Goal: Task Accomplishment & Management: Manage account settings

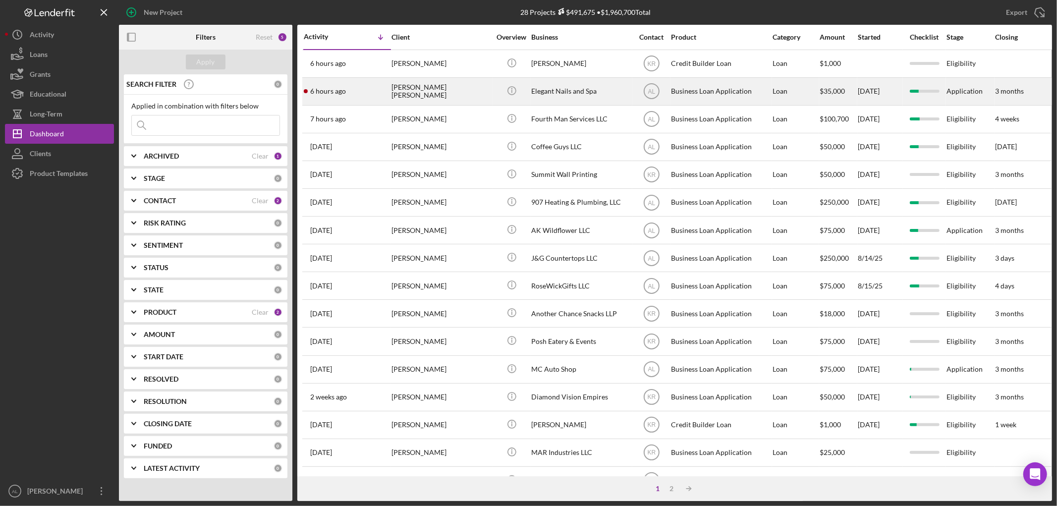
click at [406, 90] on div "[PERSON_NAME] [PERSON_NAME]" at bounding box center [440, 91] width 99 height 26
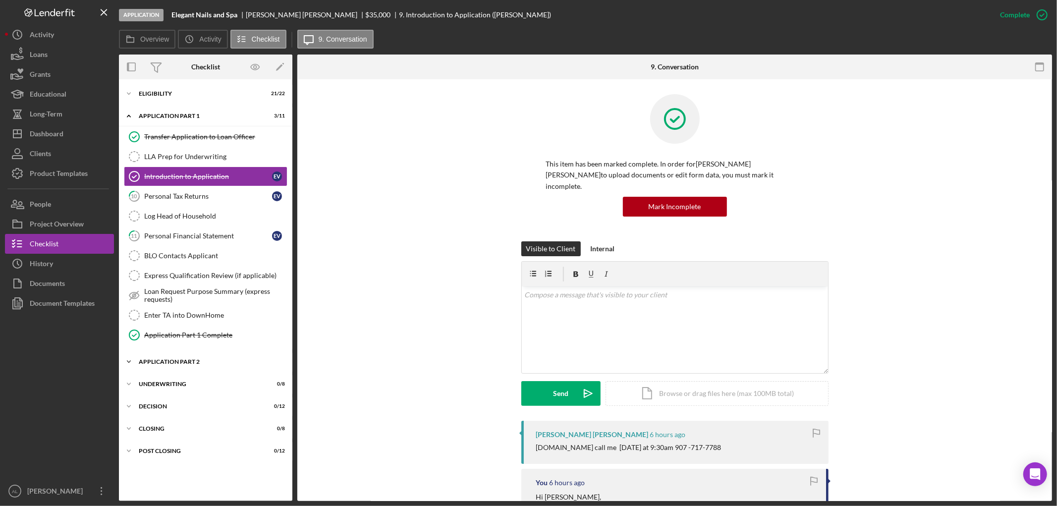
click at [215, 358] on div "Icon/Expander Application Part 2 0 / 6" at bounding box center [205, 362] width 173 height 20
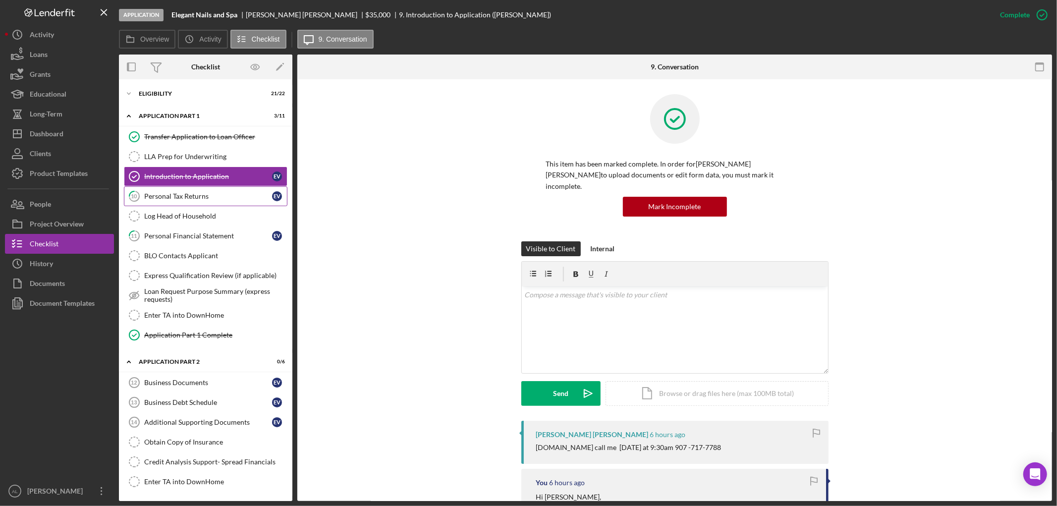
click at [203, 198] on div "Personal Tax Returns" at bounding box center [208, 196] width 128 height 8
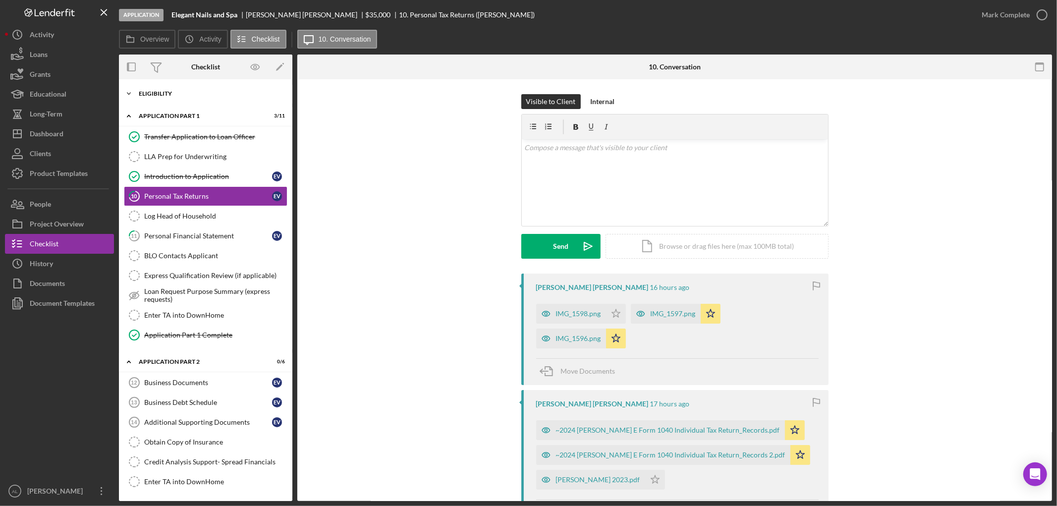
click at [182, 95] on div "Eligibility" at bounding box center [209, 94] width 141 height 6
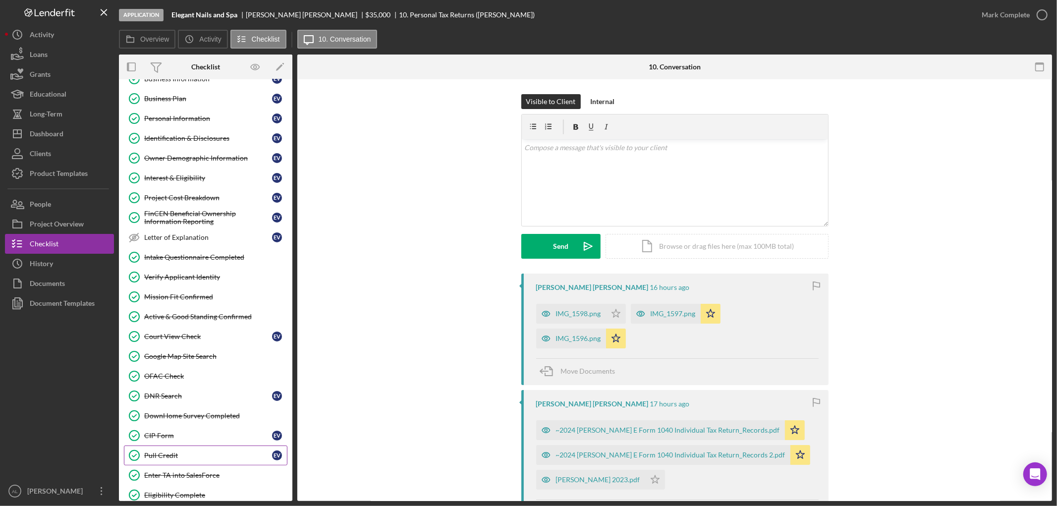
scroll to position [55, 0]
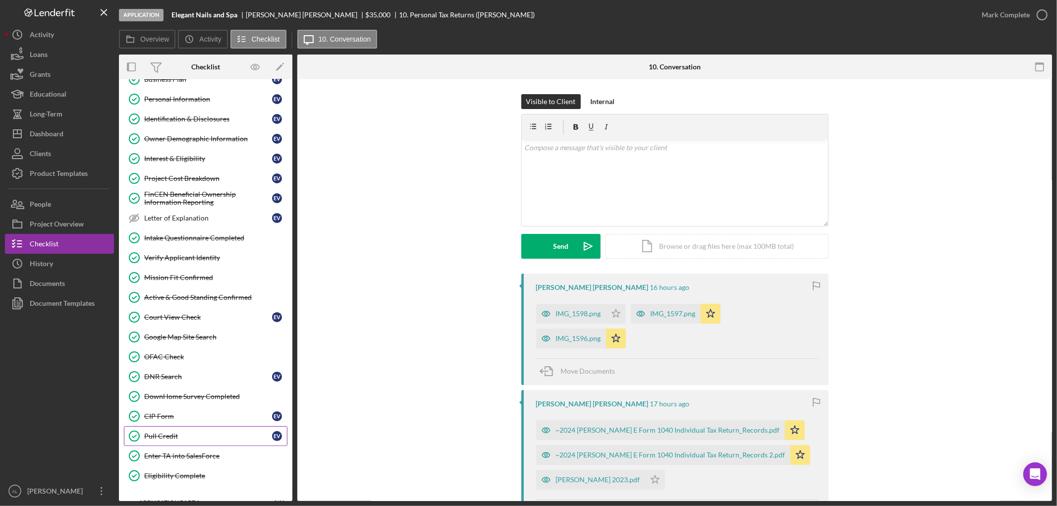
click at [190, 439] on div "Pull Credit" at bounding box center [208, 436] width 128 height 8
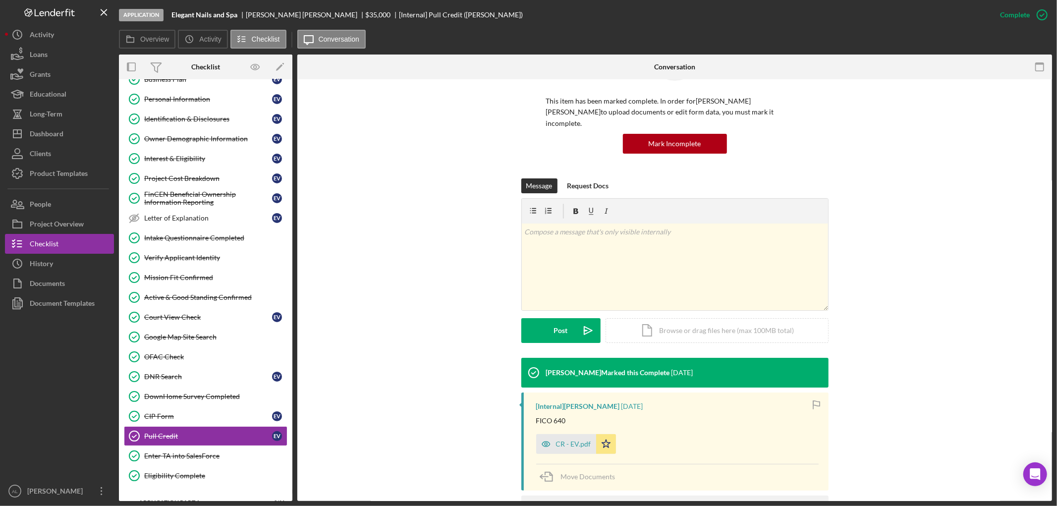
scroll to position [134, 0]
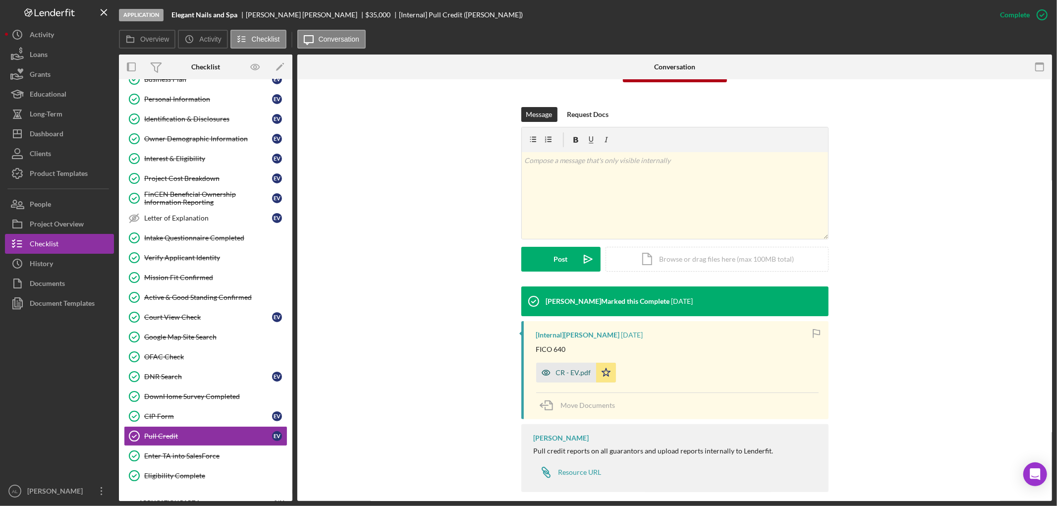
click at [555, 367] on div "CR - EV.pdf" at bounding box center [566, 373] width 60 height 20
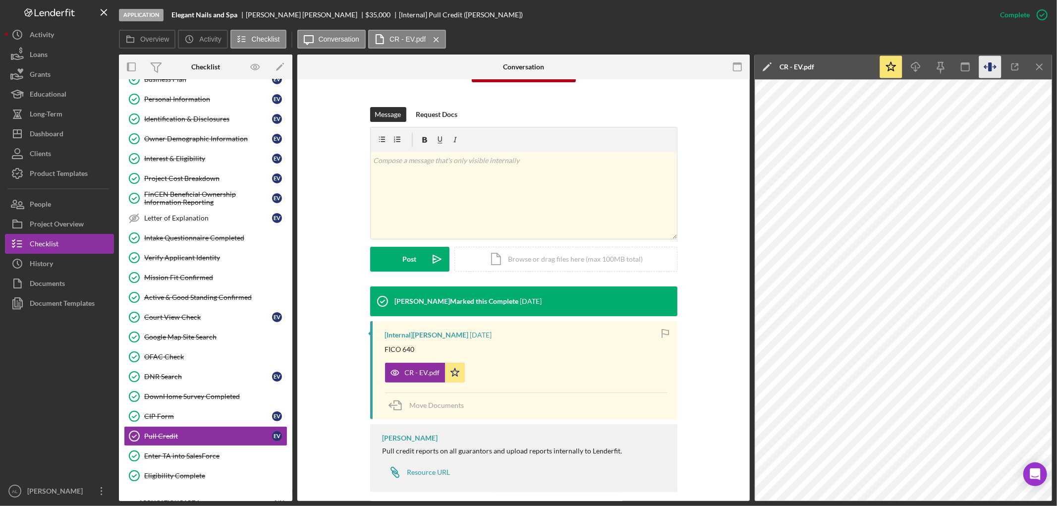
click at [999, 67] on icon "button" at bounding box center [990, 67] width 22 height 22
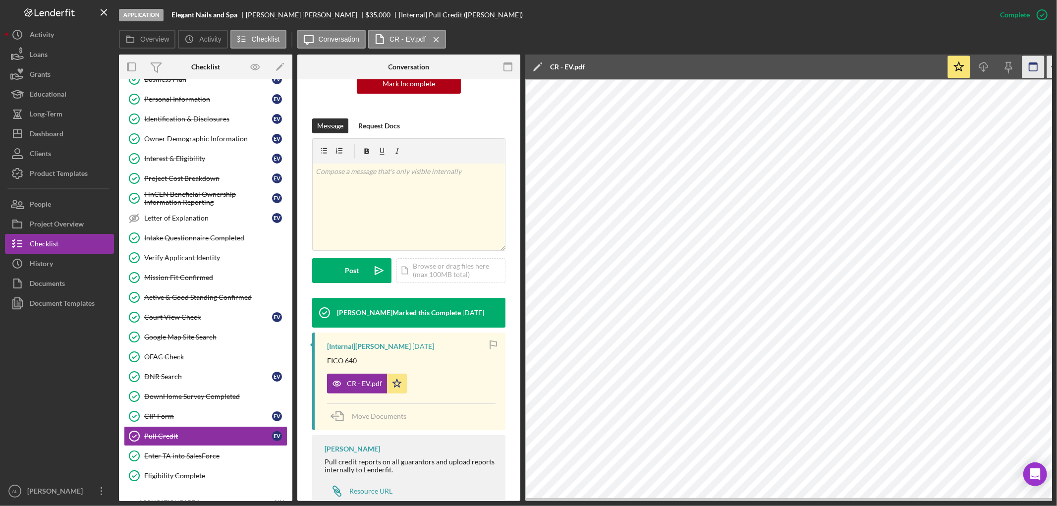
click at [1037, 67] on rect "button" at bounding box center [1033, 67] width 8 height 8
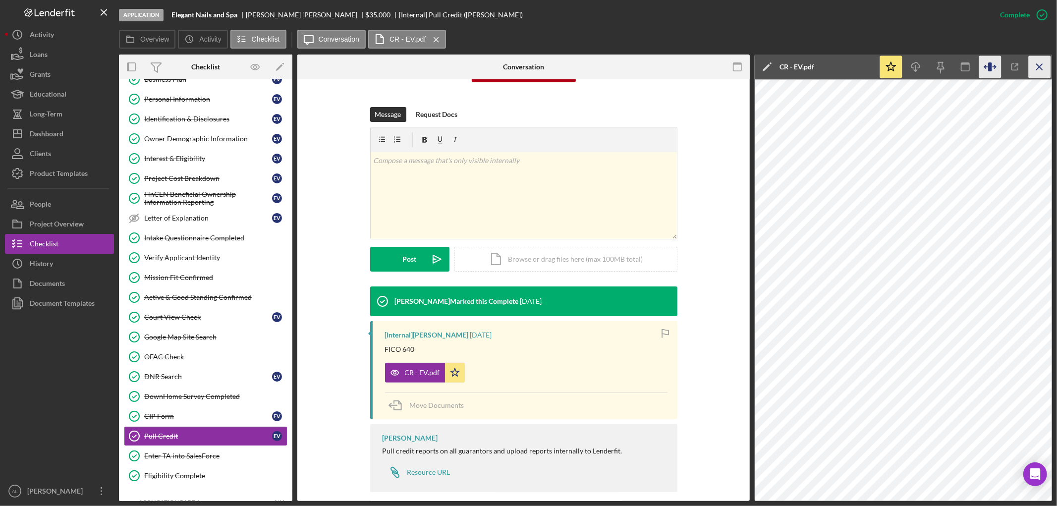
click at [1035, 67] on icon "Icon/Menu Close" at bounding box center [1039, 67] width 22 height 22
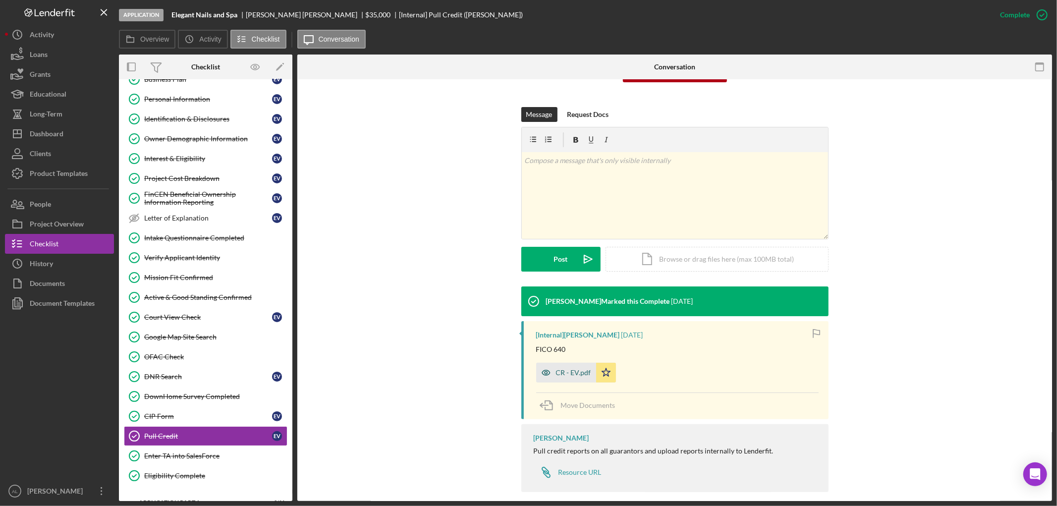
click at [565, 369] on div "CR - EV.pdf" at bounding box center [573, 373] width 35 height 8
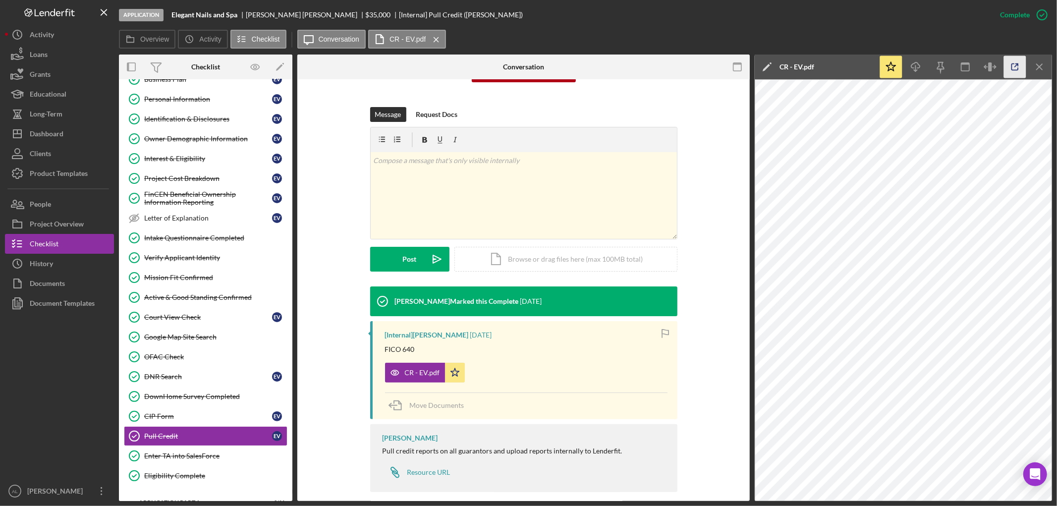
click at [1018, 65] on icon "button" at bounding box center [1015, 67] width 22 height 22
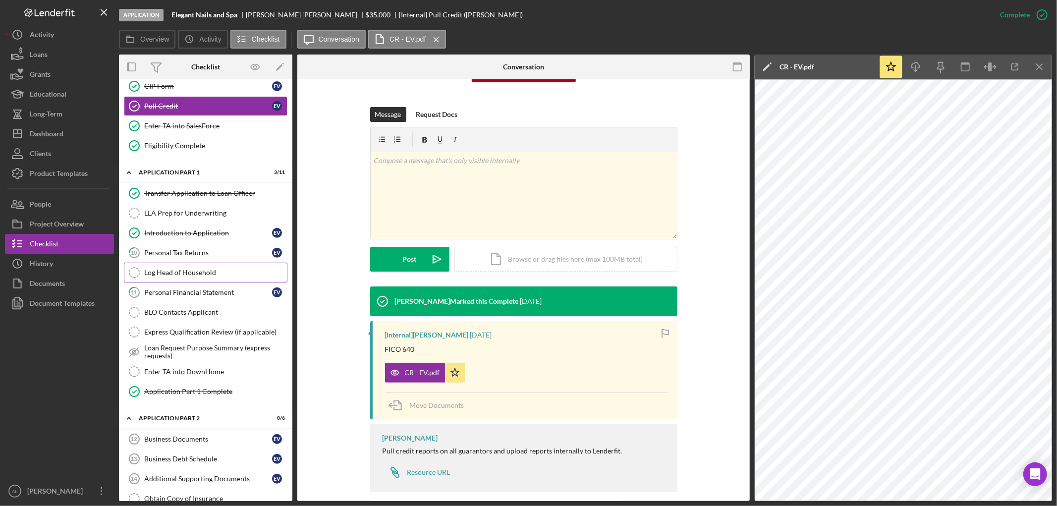
scroll to position [495, 0]
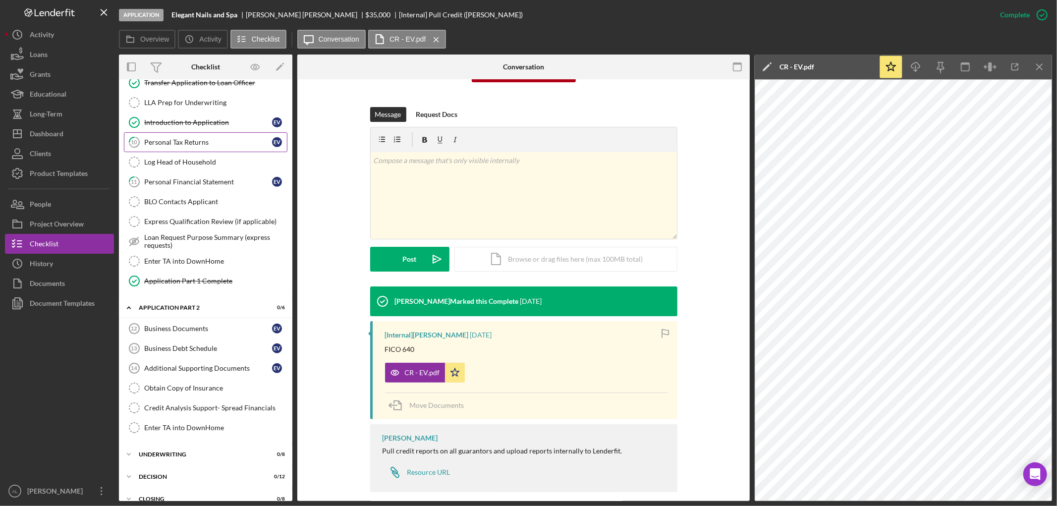
click at [203, 136] on link "10 Personal Tax Returns E V" at bounding box center [205, 142] width 163 height 20
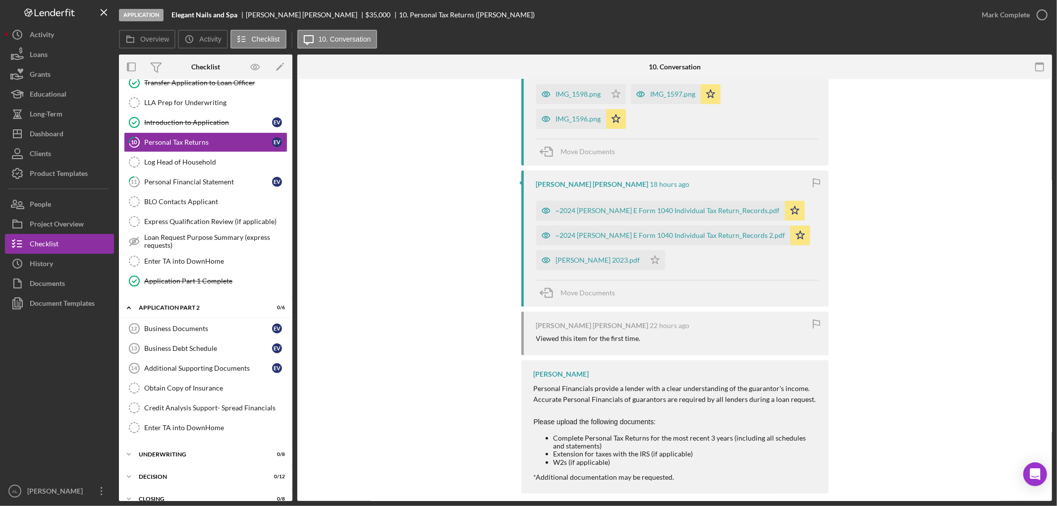
scroll to position [220, 0]
click at [569, 256] on div "[PERSON_NAME] 2023.pdf" at bounding box center [598, 260] width 84 height 8
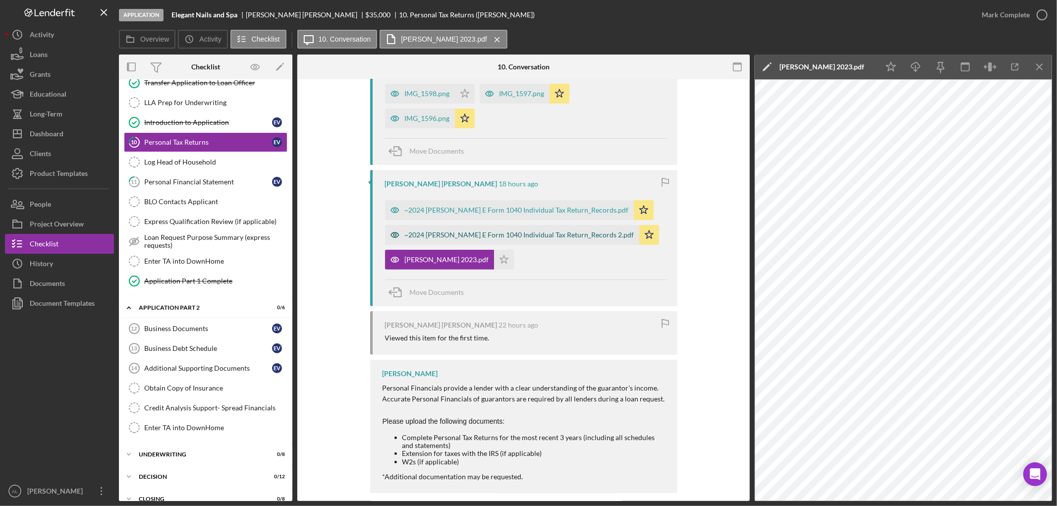
click at [506, 235] on div "~2024 [PERSON_NAME] E Form 1040 Individual Tax Return_Records 2.pdf" at bounding box center [519, 235] width 229 height 8
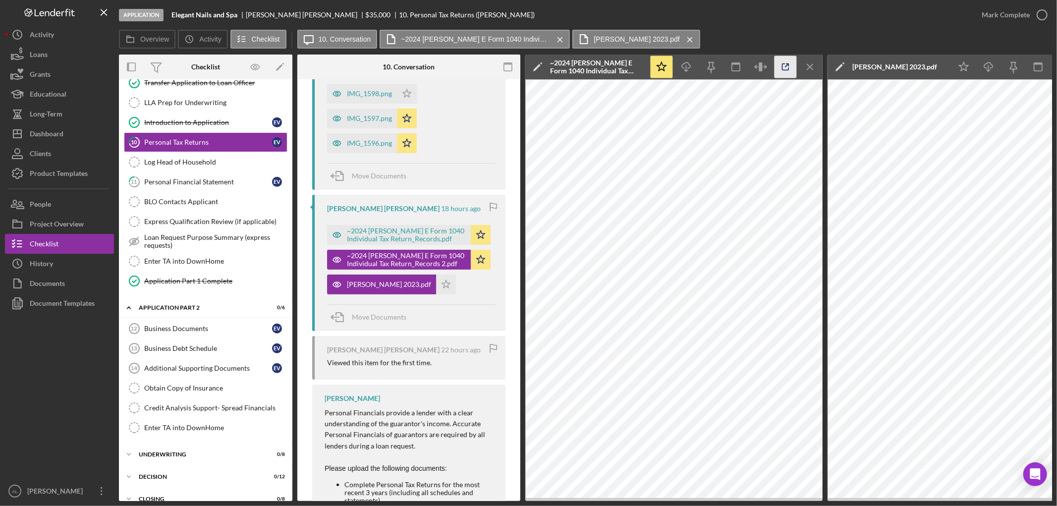
click at [778, 63] on icon "button" at bounding box center [785, 67] width 22 height 22
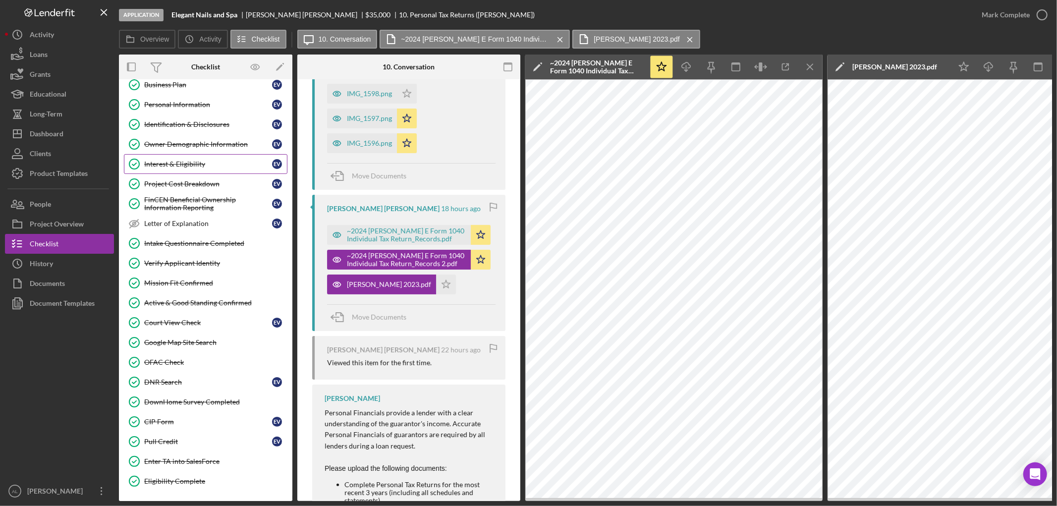
scroll to position [0, 0]
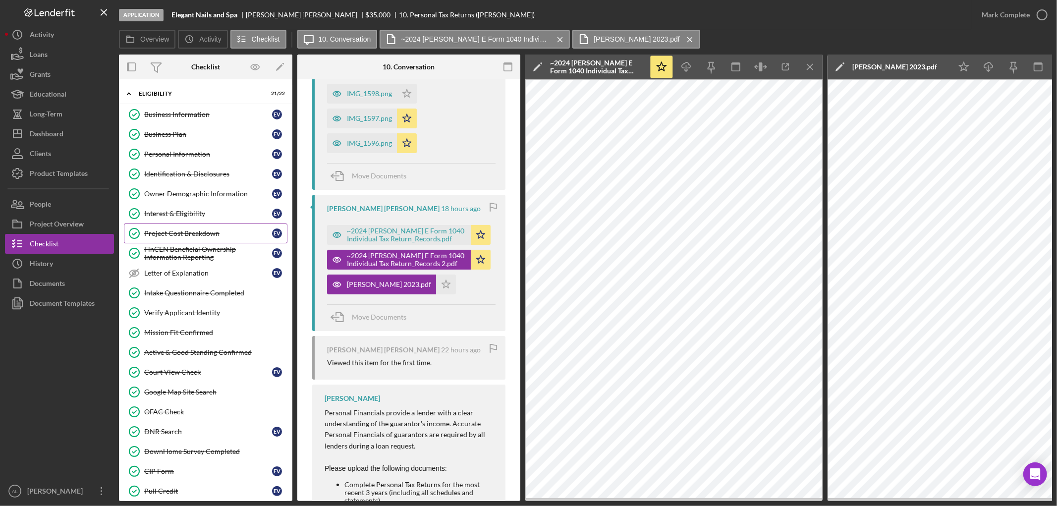
click at [199, 233] on div "Project Cost Breakdown" at bounding box center [208, 233] width 128 height 8
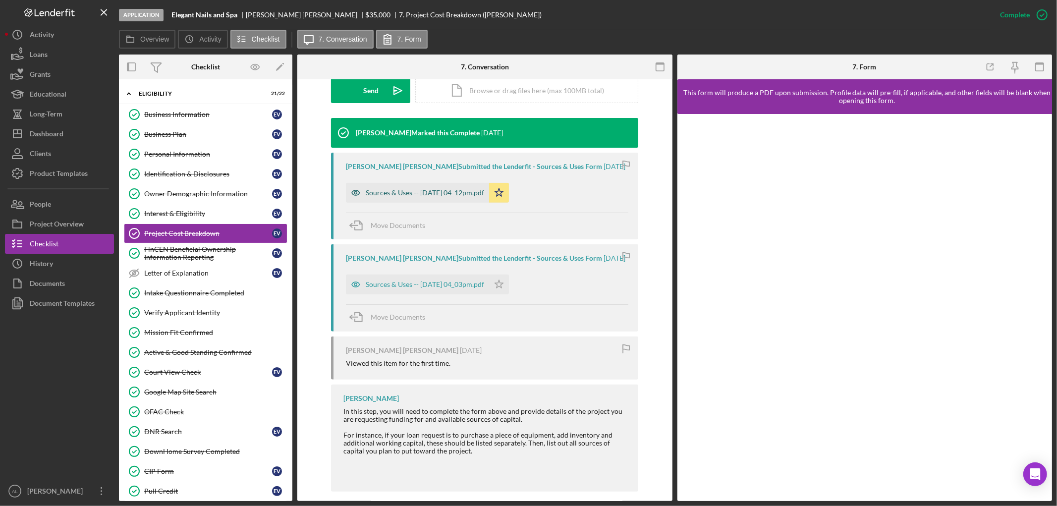
click at [462, 189] on div "Sources & Uses -- 2025-09-15 04_12pm.pdf" at bounding box center [425, 193] width 118 height 8
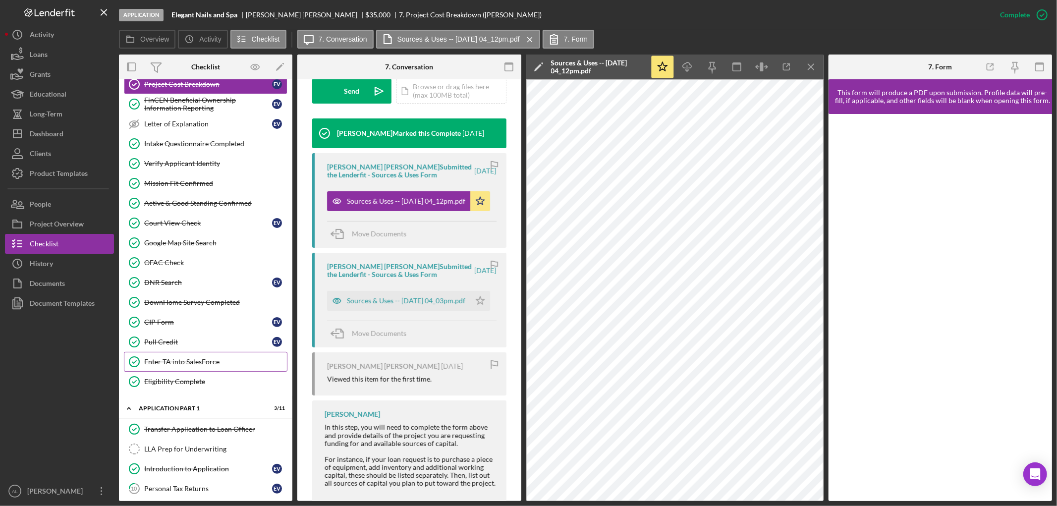
scroll to position [165, 0]
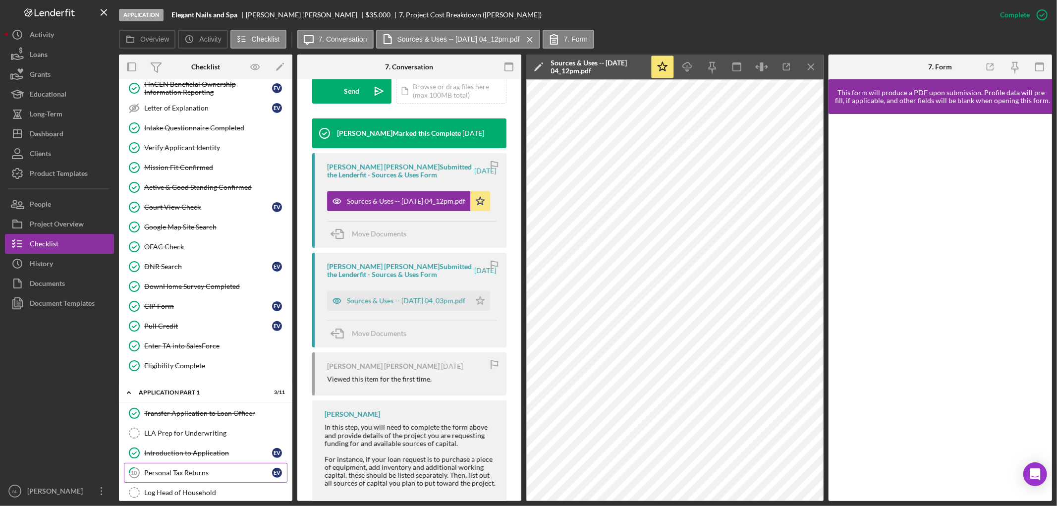
click at [194, 469] on link "10 Personal Tax Returns E V" at bounding box center [205, 473] width 163 height 20
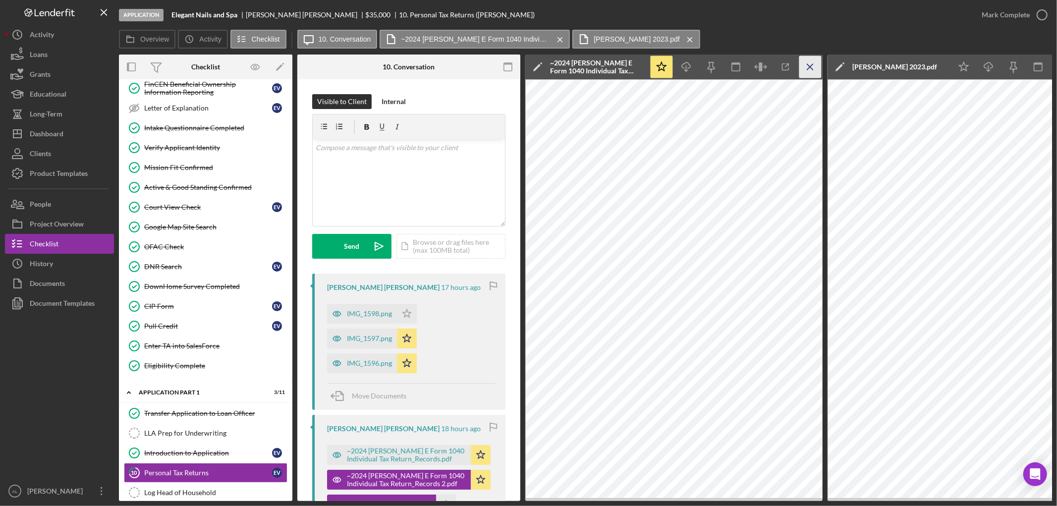
click at [808, 68] on line "button" at bounding box center [809, 66] width 5 height 5
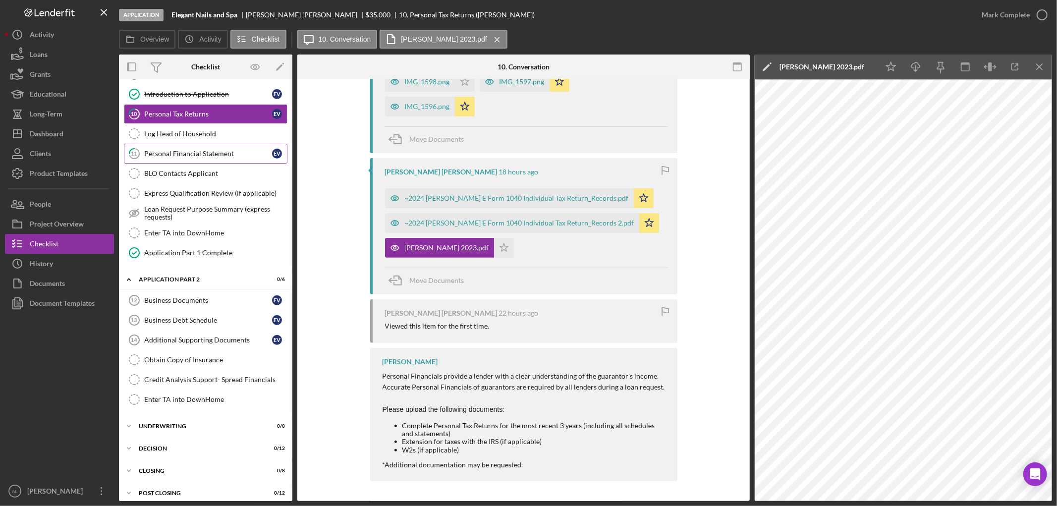
scroll to position [535, 0]
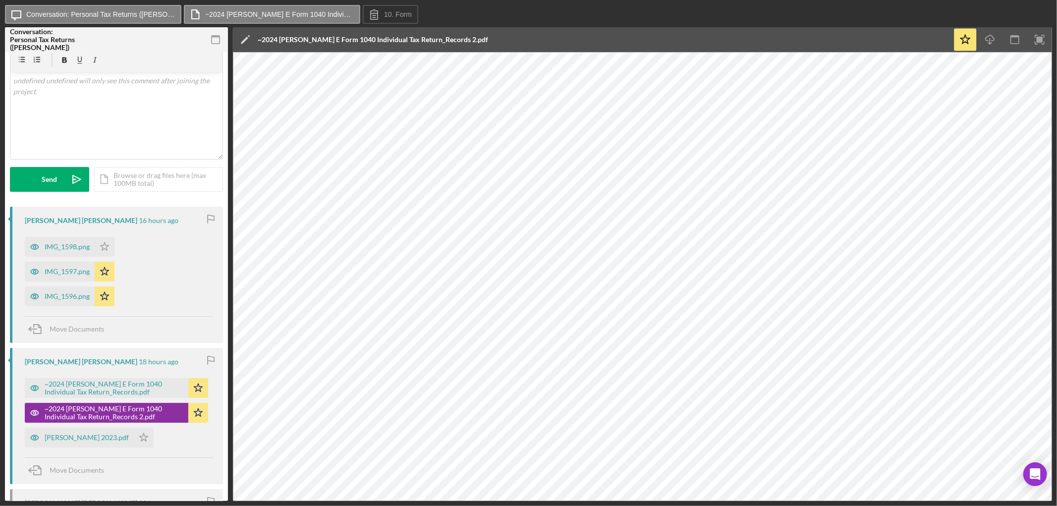
scroll to position [55, 0]
